Goal: Book appointment/travel/reservation

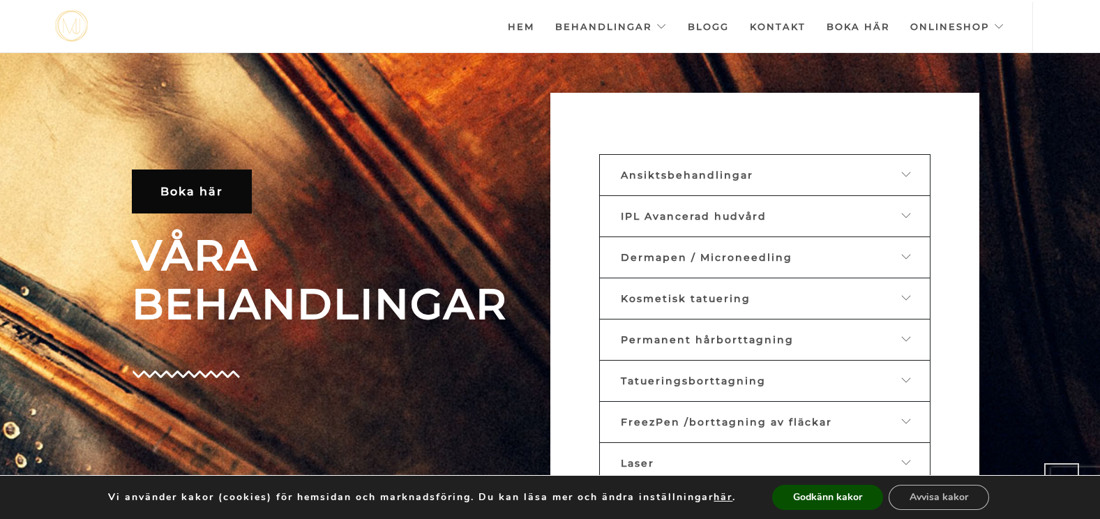
scroll to position [463, 0]
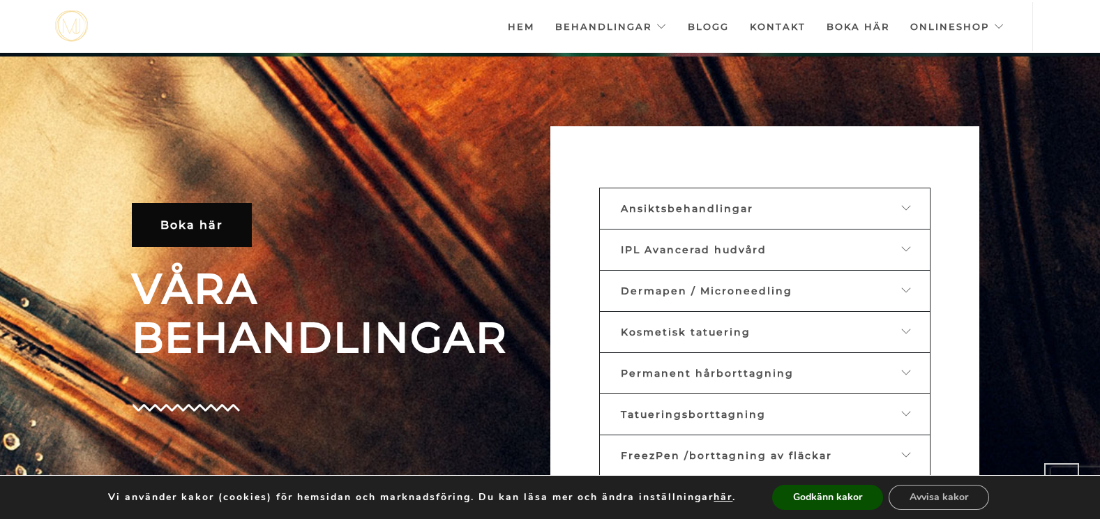
click at [705, 293] on span "Dermapen / Microneedling" at bounding box center [707, 291] width 172 height 13
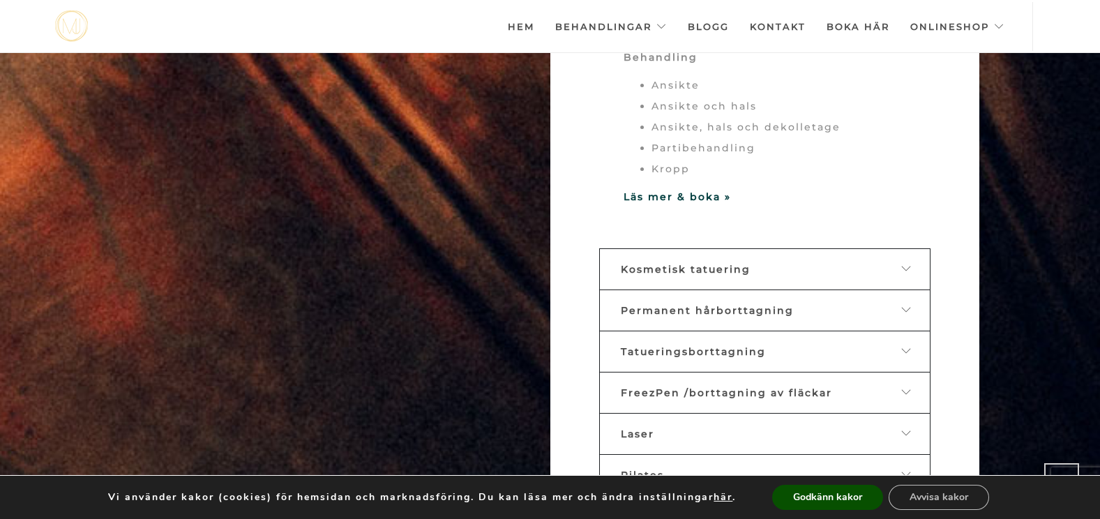
scroll to position [998, 0]
click at [704, 201] on strong "Läs mer & boka »" at bounding box center [677, 196] width 107 height 13
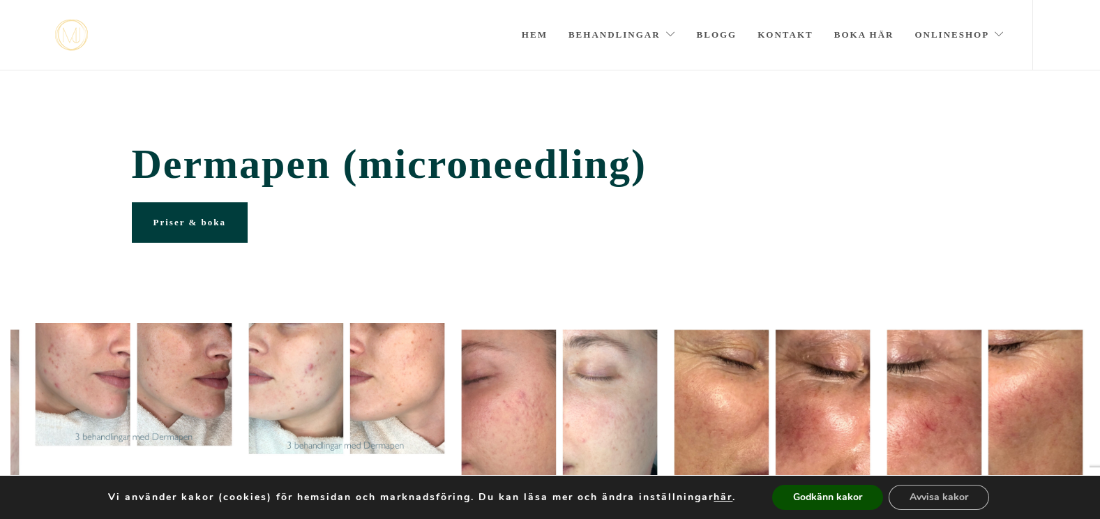
click at [211, 221] on span "Priser & boka" at bounding box center [189, 222] width 73 height 10
